Goal: Entertainment & Leisure: Consume media (video, audio)

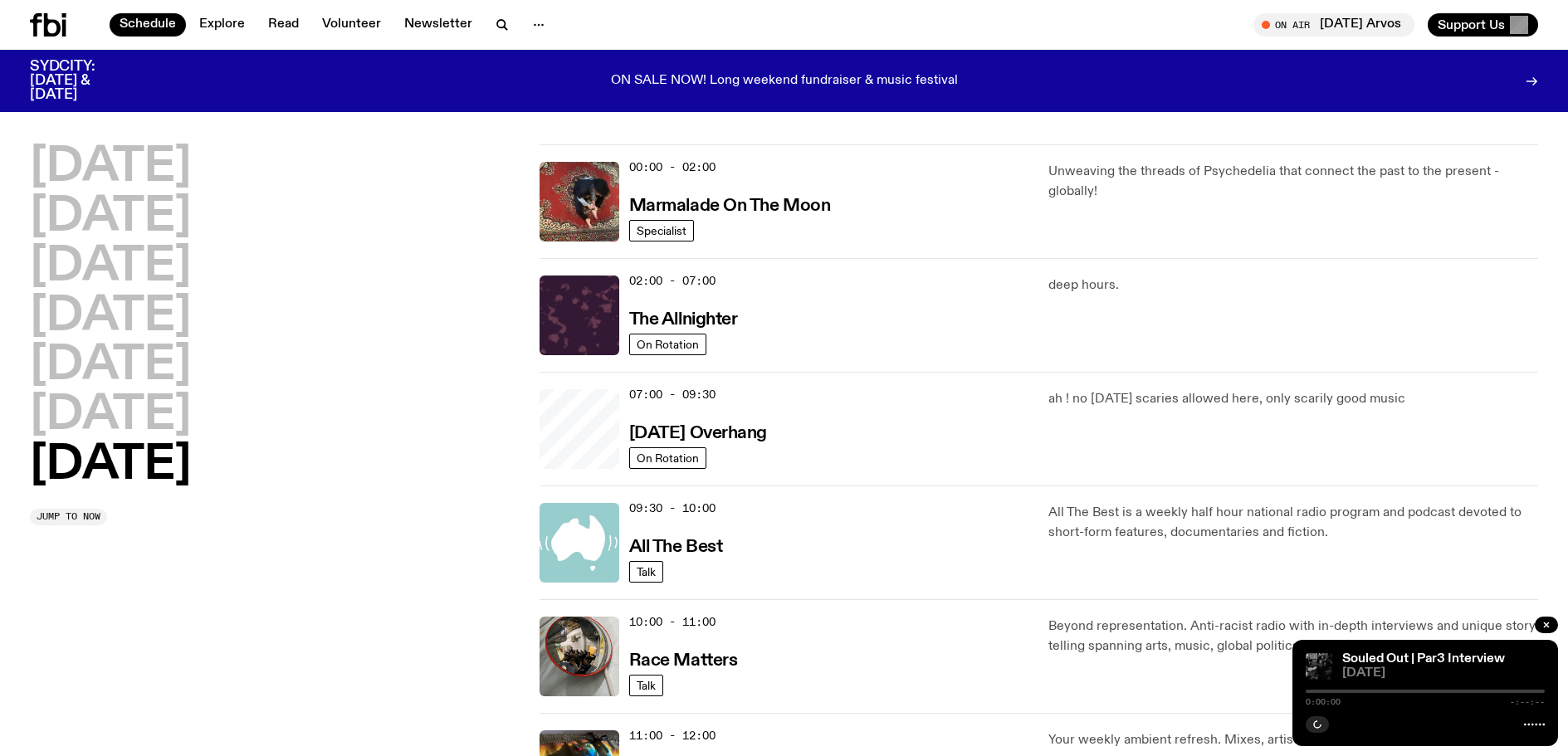
scroll to position [627, 0]
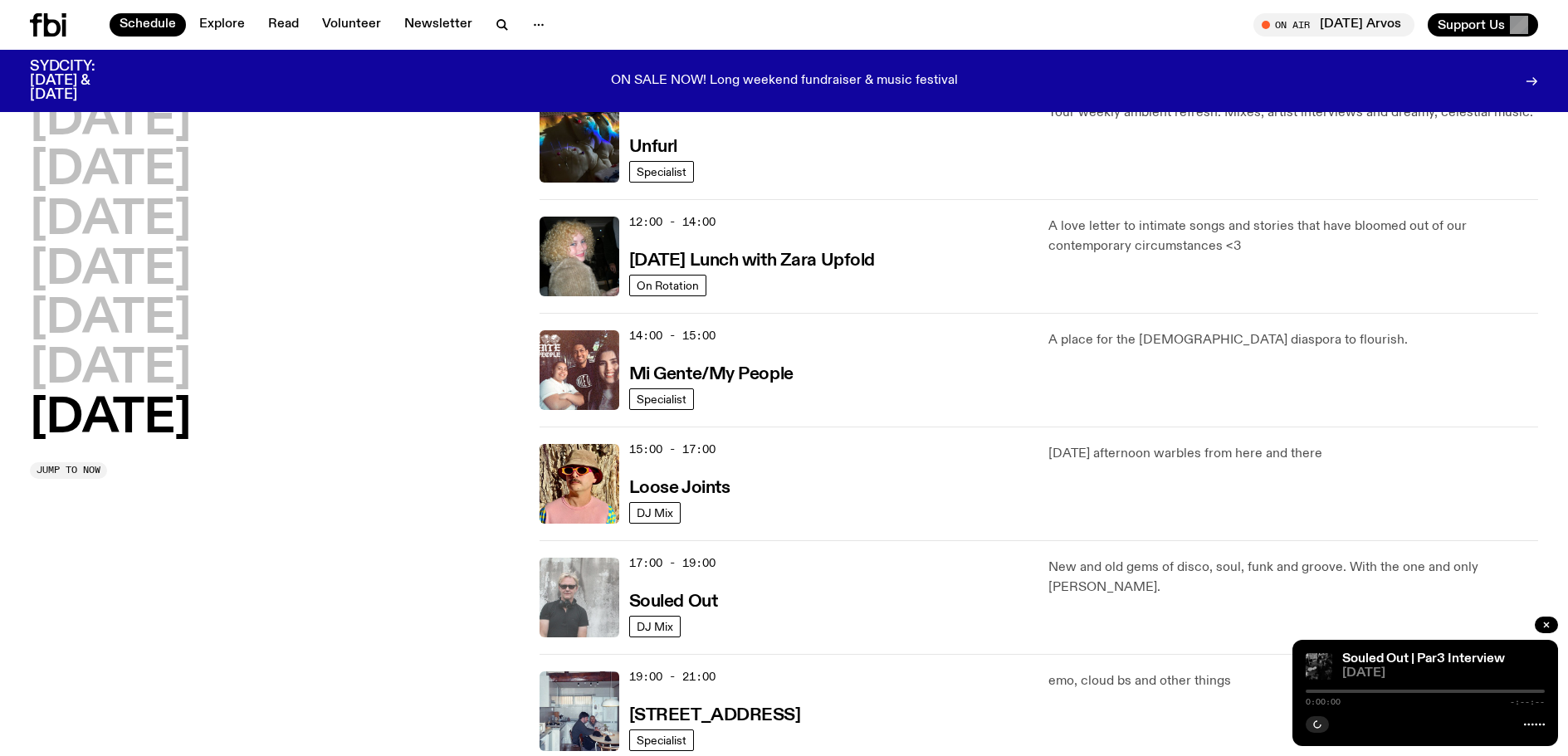
click at [556, 588] on img at bounding box center [579, 598] width 80 height 80
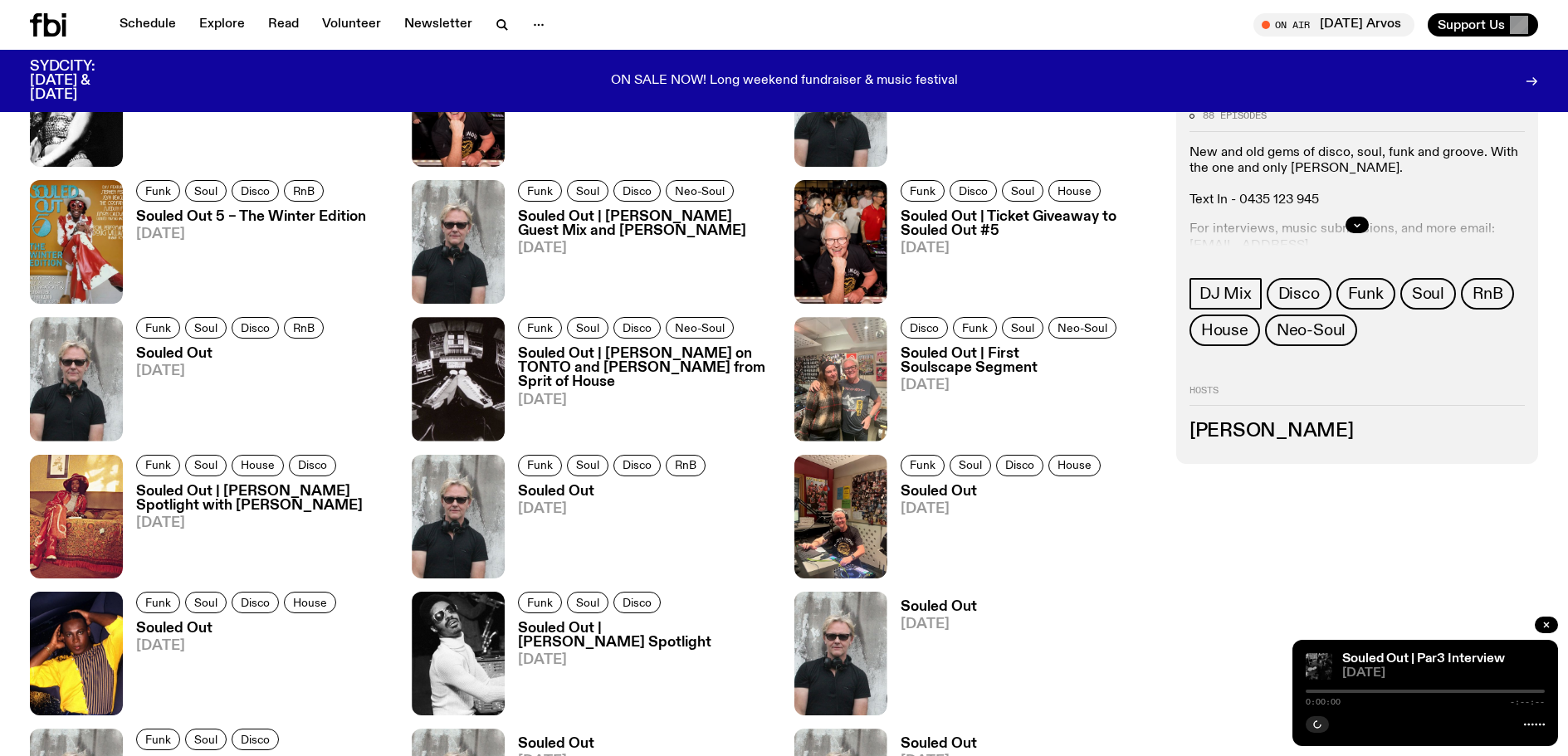
scroll to position [1067, 0]
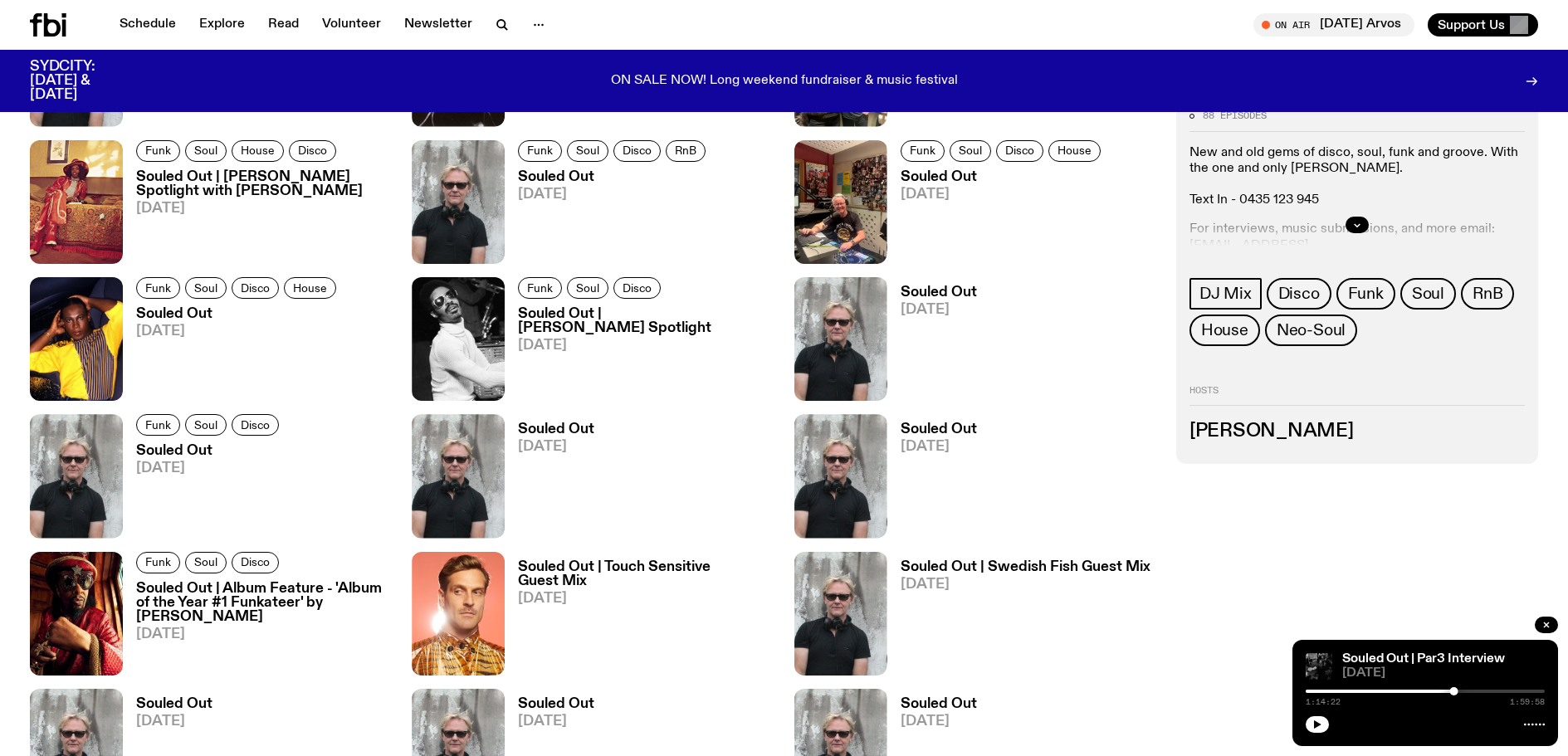
scroll to position [1316, 0]
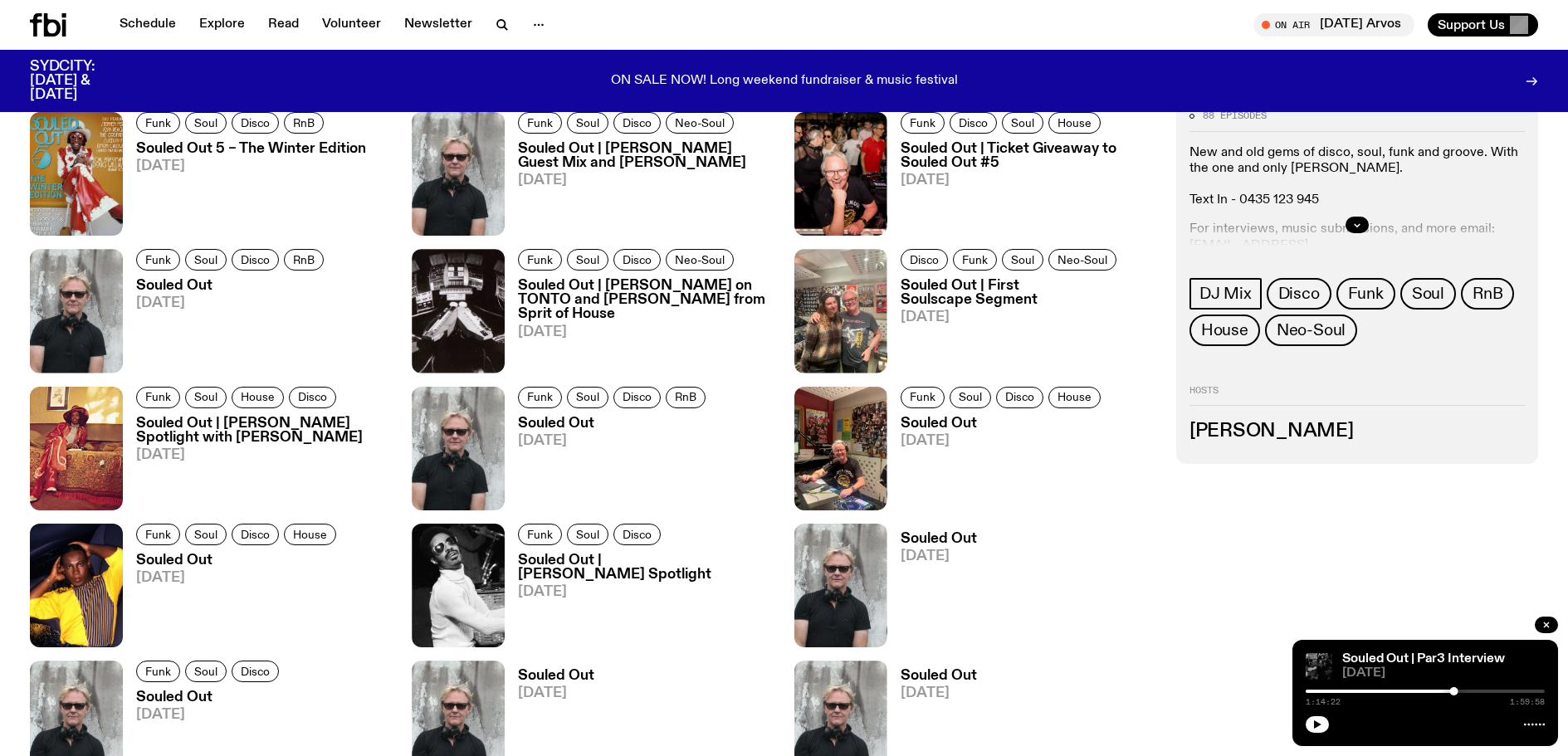
click at [1391, 535] on div "88 episodes New and old gems of disco, soul, funk and groove. With the one and …" at bounding box center [1356, 593] width 362 height 1597
click at [1242, 541] on div "88 episodes New and old gems of disco, soul, funk and groove. With the one and …" at bounding box center [1356, 593] width 362 height 1597
drag, startPoint x: 1451, startPoint y: 689, endPoint x: 1301, endPoint y: 691, distance: 150.0
click at [1303, 691] on div at bounding box center [1307, 692] width 8 height 8
click at [1314, 726] on icon "button" at bounding box center [1317, 725] width 10 height 10
